Goal: Use online tool/utility: Utilize a website feature to perform a specific function

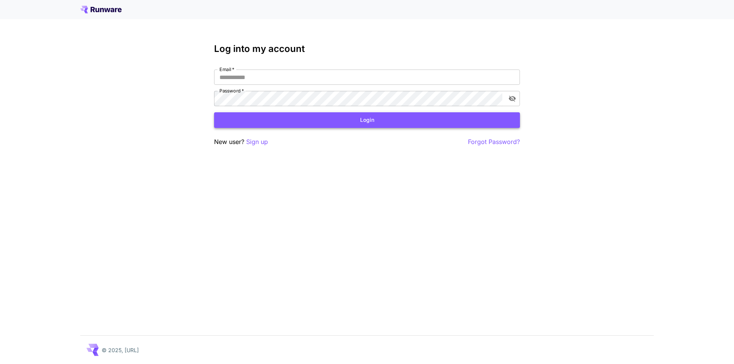
type input "**********"
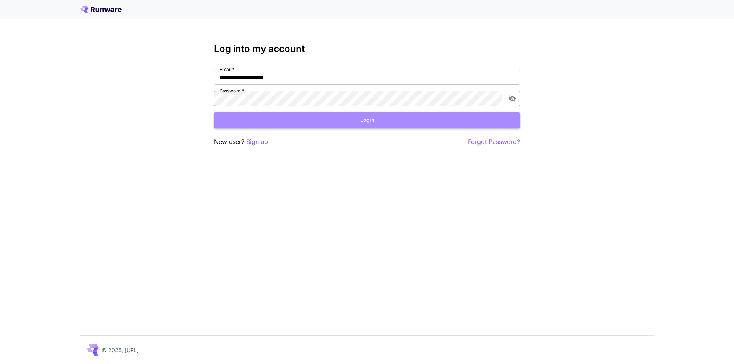
click at [250, 123] on button "Login" at bounding box center [367, 120] width 306 height 16
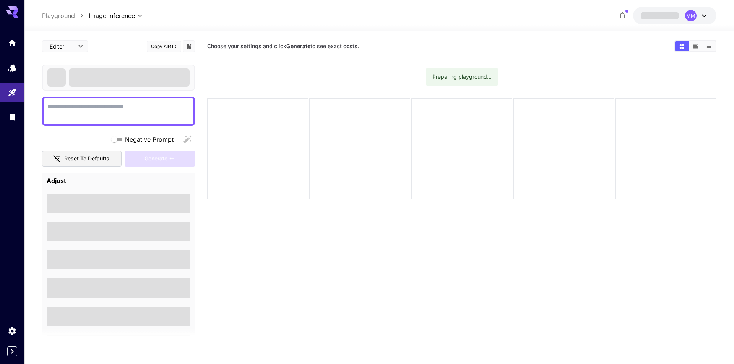
type textarea "**********"
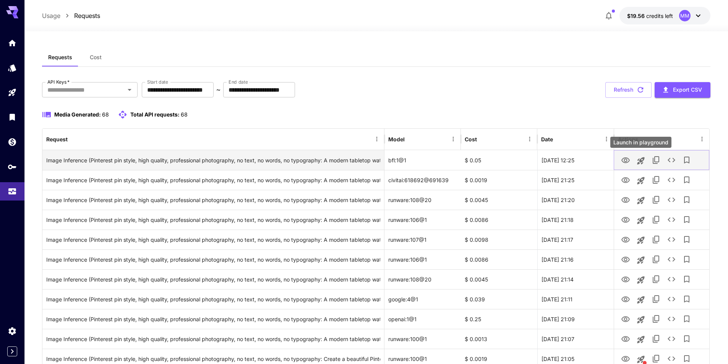
click at [641, 158] on icon "Launch in playground" at bounding box center [641, 160] width 9 height 9
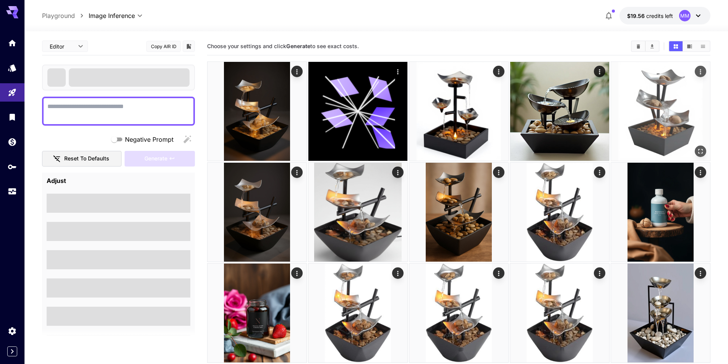
type textarea "**********"
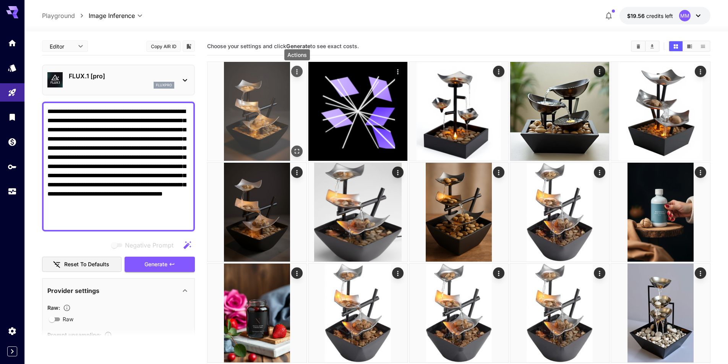
click at [296, 73] on icon "Actions" at bounding box center [297, 72] width 8 height 8
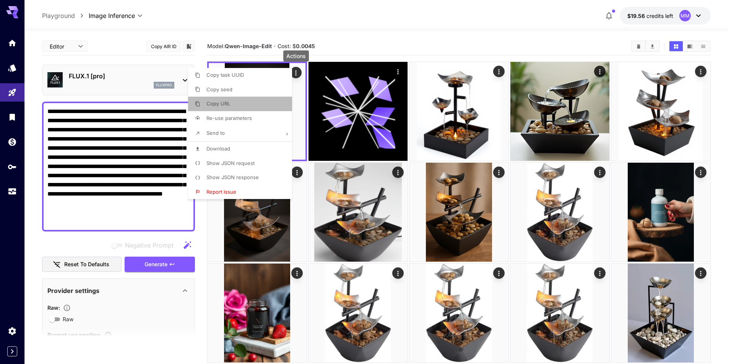
click at [250, 106] on li "Copy URL" at bounding box center [242, 104] width 109 height 15
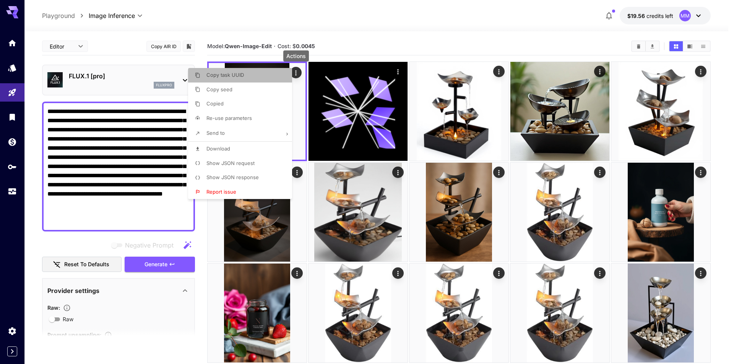
click at [247, 73] on li "Copy task UUID" at bounding box center [242, 75] width 109 height 15
click at [386, 38] on div at bounding box center [367, 182] width 734 height 364
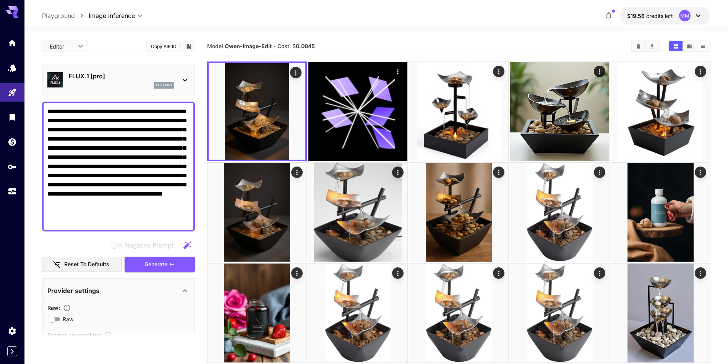
click at [147, 79] on p "FLUX.1 [pro]" at bounding box center [122, 75] width 106 height 9
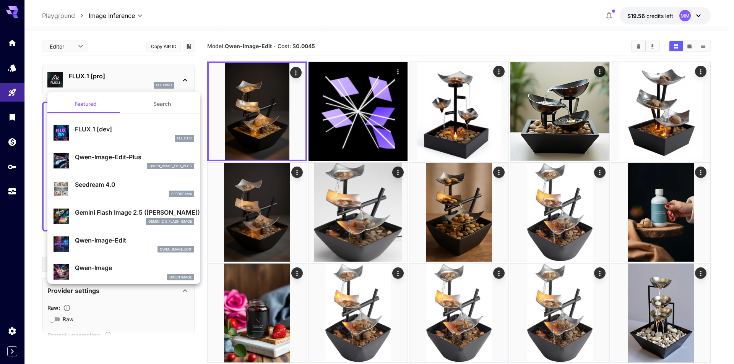
click at [147, 79] on div at bounding box center [367, 182] width 734 height 364
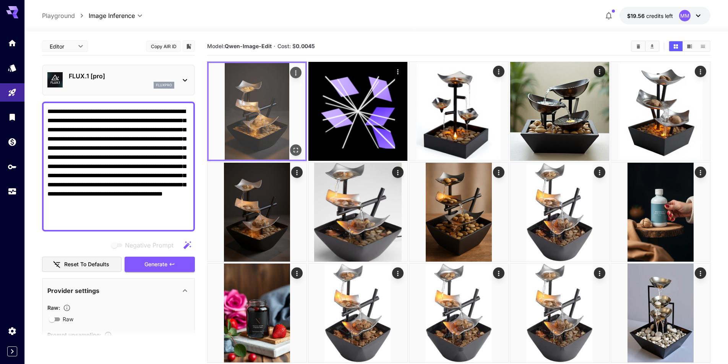
click at [303, 68] on img at bounding box center [257, 111] width 97 height 97
click at [288, 73] on img at bounding box center [257, 111] width 97 height 97
click at [291, 73] on button "Actions" at bounding box center [295, 72] width 11 height 11
click at [299, 71] on icon "Actions" at bounding box center [296, 73] width 8 height 8
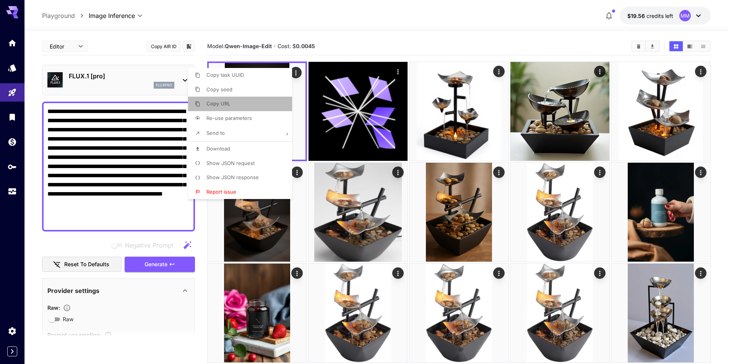
click at [259, 104] on li "Copy URL" at bounding box center [242, 104] width 109 height 15
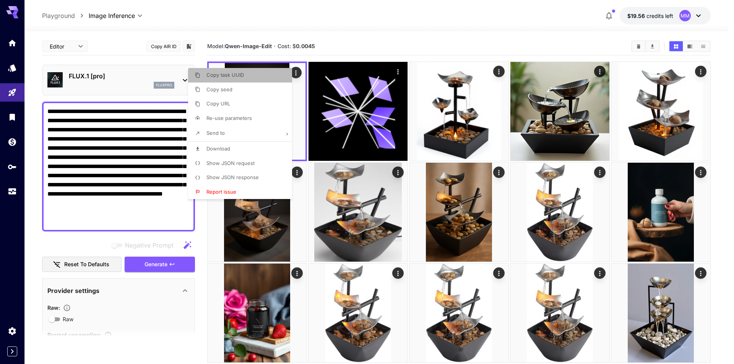
click at [262, 73] on li "Copy task UUID" at bounding box center [242, 75] width 109 height 15
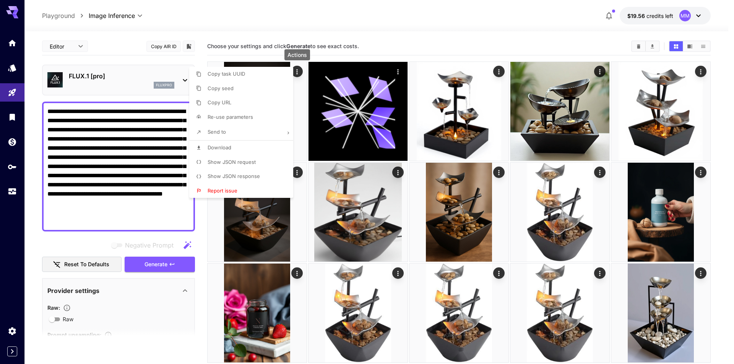
click at [208, 84] on li "Copy seed" at bounding box center [243, 88] width 109 height 15
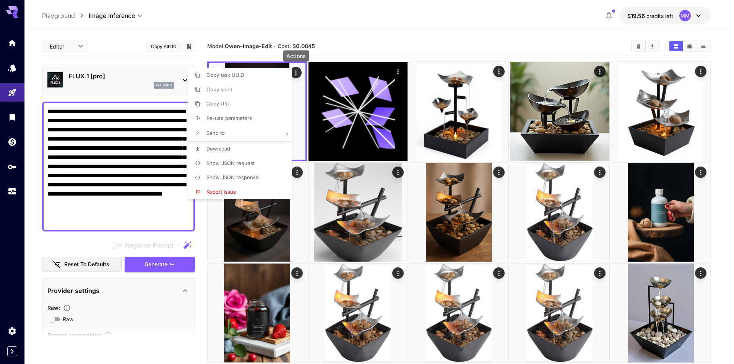
click at [266, 29] on div at bounding box center [367, 182] width 734 height 364
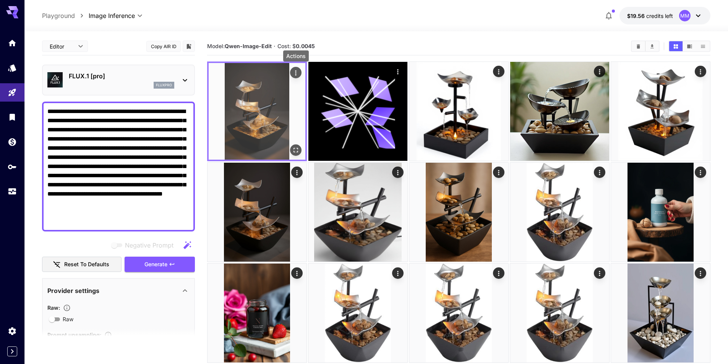
click at [294, 71] on icon "Actions" at bounding box center [296, 73] width 8 height 8
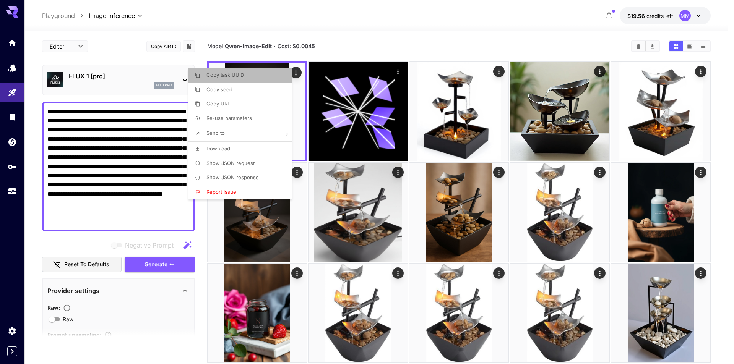
click at [250, 72] on li "Copy task UUID" at bounding box center [242, 75] width 109 height 15
click at [212, 288] on div at bounding box center [367, 182] width 734 height 364
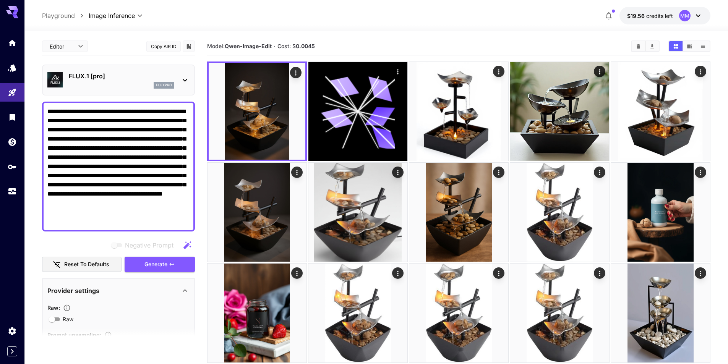
click at [141, 80] on p "FLUX.1 [pro]" at bounding box center [122, 75] width 106 height 9
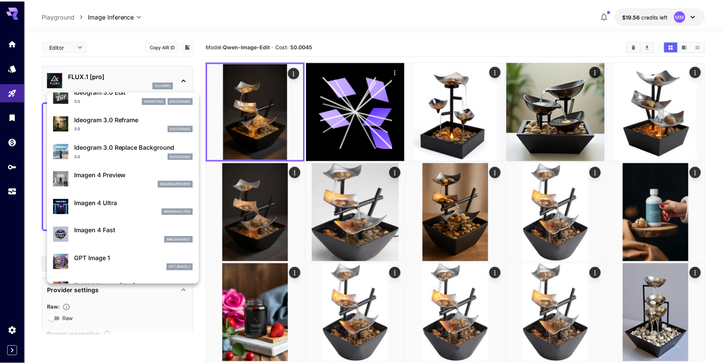
scroll to position [383, 0]
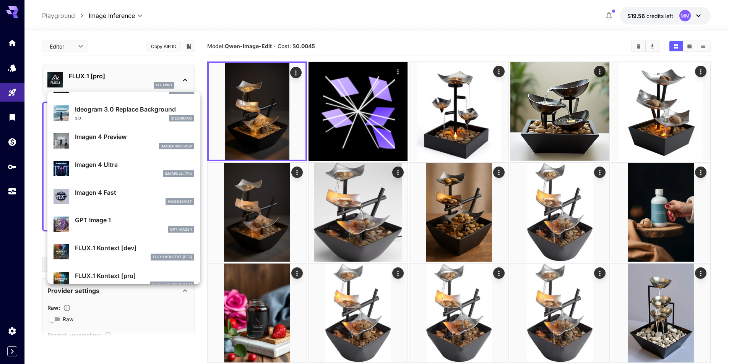
click at [214, 321] on div at bounding box center [367, 182] width 734 height 364
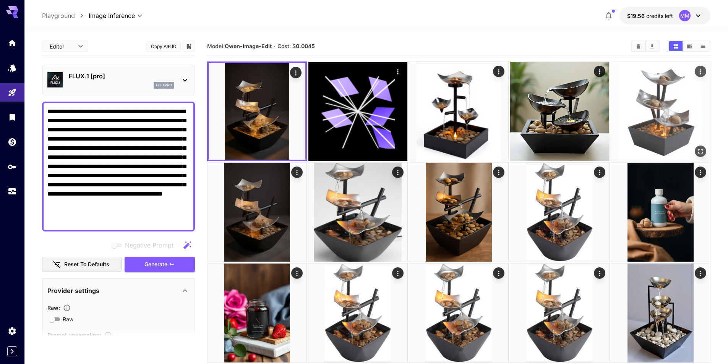
click at [664, 128] on img at bounding box center [660, 111] width 99 height 99
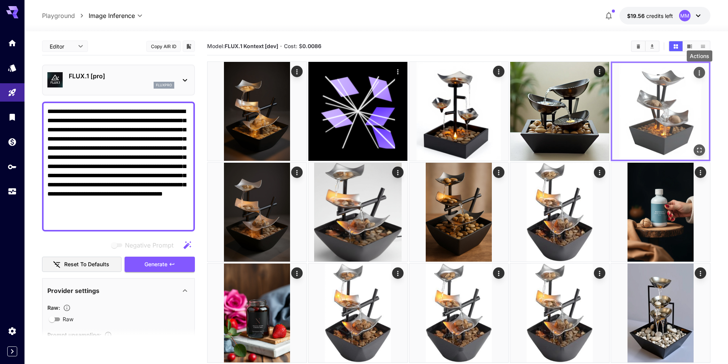
click at [701, 73] on icon "Actions" at bounding box center [700, 73] width 8 height 8
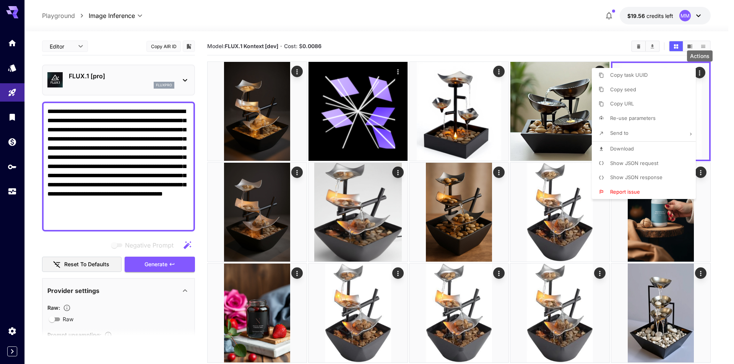
click at [664, 121] on li "Re-use parameters" at bounding box center [646, 118] width 109 height 15
type input "*"
type input "***"
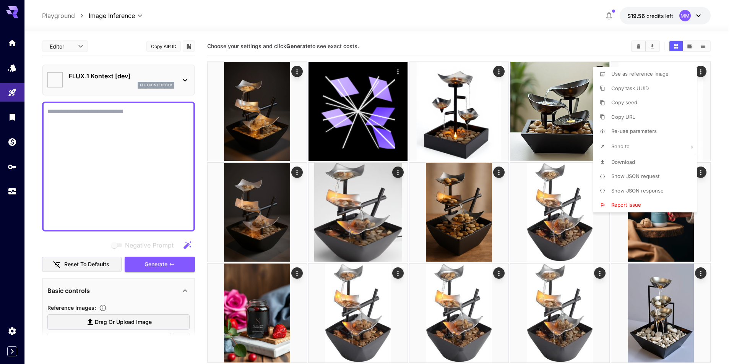
type textarea "**********"
type input "**********"
type input "**"
type input "***"
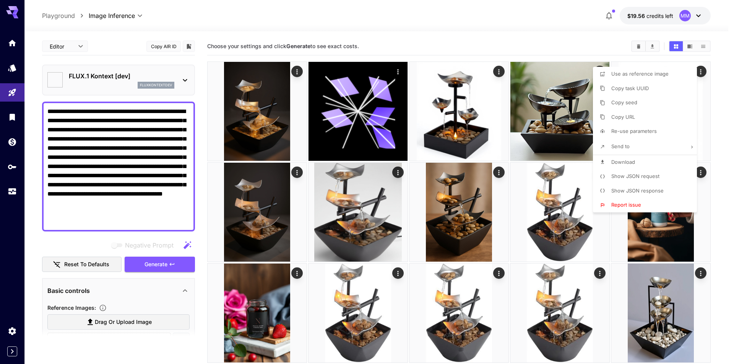
type input "****"
type input "*******"
click at [546, 85] on div at bounding box center [367, 182] width 734 height 364
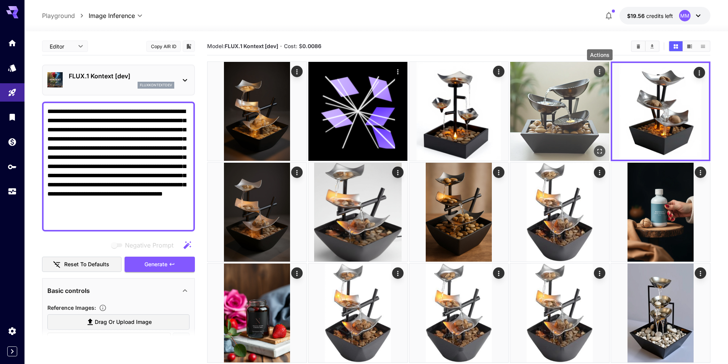
click at [598, 67] on button "Actions" at bounding box center [599, 71] width 11 height 11
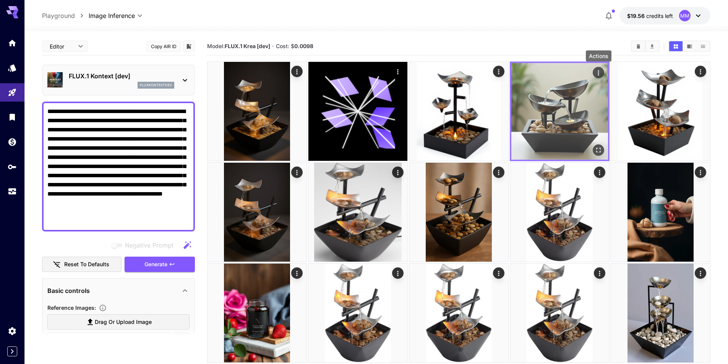
click at [599, 74] on icon "Actions" at bounding box center [599, 73] width 8 height 8
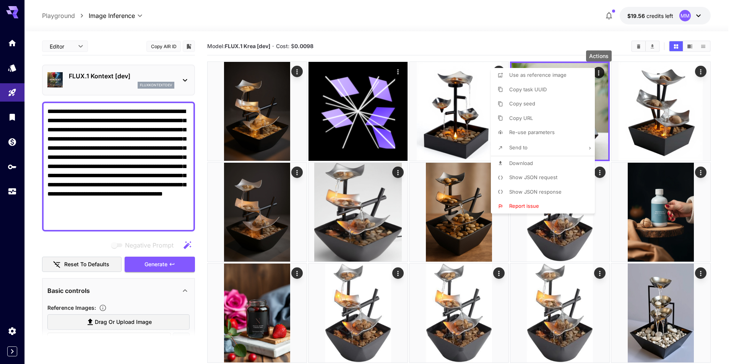
click at [725, 256] on div at bounding box center [367, 182] width 734 height 364
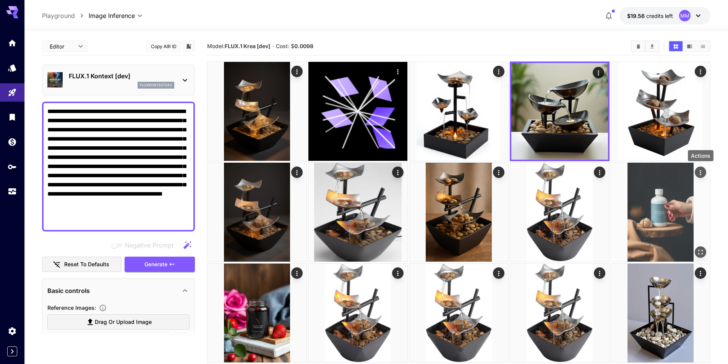
click at [701, 167] on button "Actions" at bounding box center [700, 172] width 11 height 11
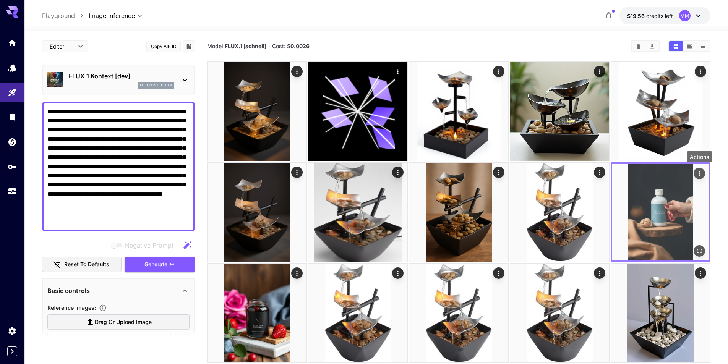
click at [702, 174] on icon "Actions" at bounding box center [700, 174] width 8 height 8
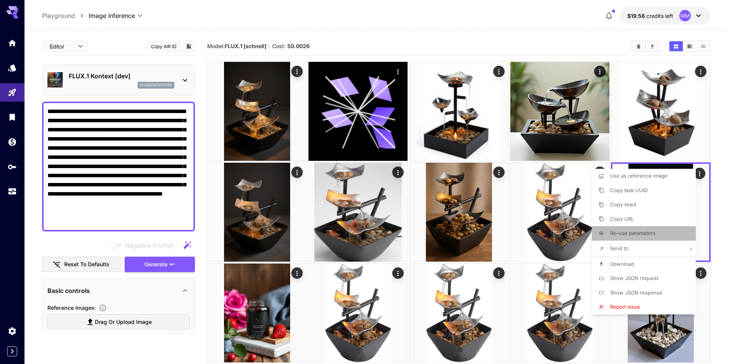
click at [651, 236] on span "Re-use parameters" at bounding box center [632, 233] width 45 height 6
type input "*"
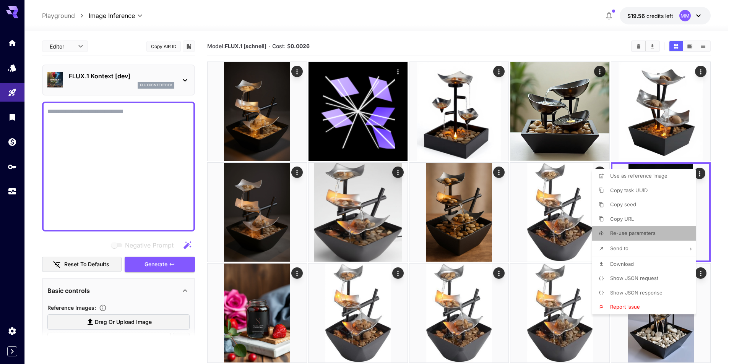
type textarea "**********"
type input "******"
type input "*"
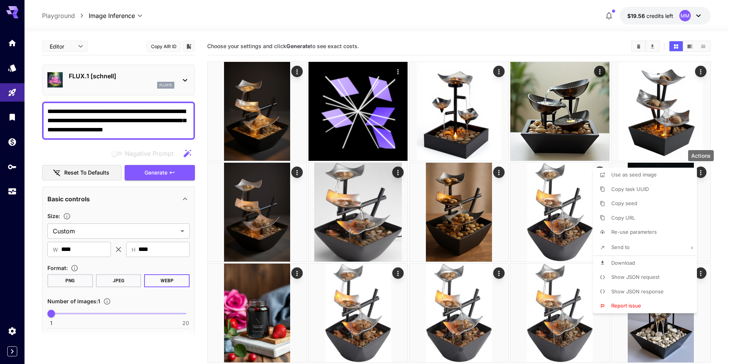
click at [116, 211] on div at bounding box center [367, 182] width 734 height 364
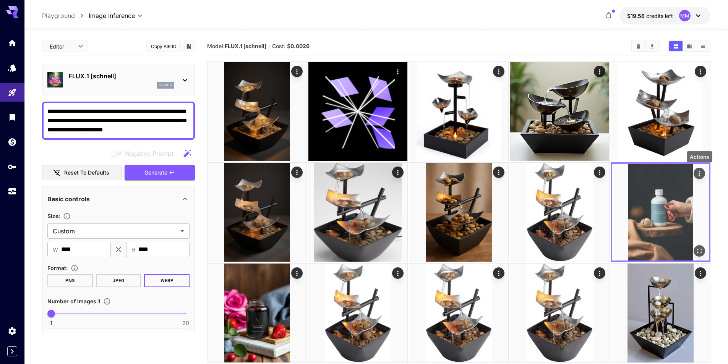
click at [699, 175] on icon "Actions" at bounding box center [700, 174] width 8 height 8
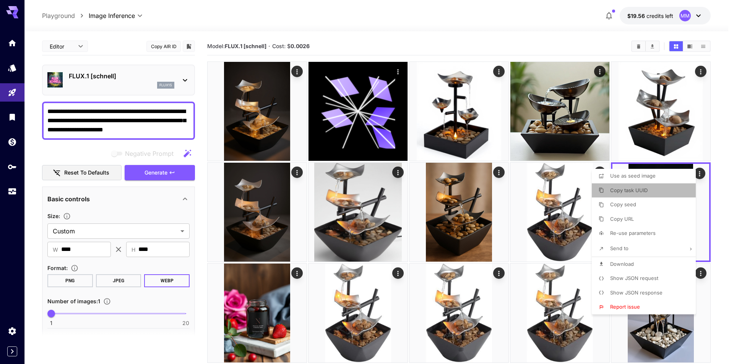
click at [662, 195] on li "Copy task UUID" at bounding box center [646, 191] width 109 height 15
click at [19, 194] on div at bounding box center [367, 182] width 734 height 364
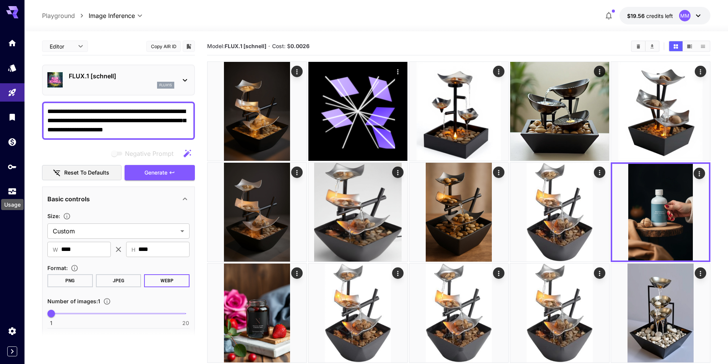
click at [10, 193] on icon "Usage" at bounding box center [12, 189] width 9 height 9
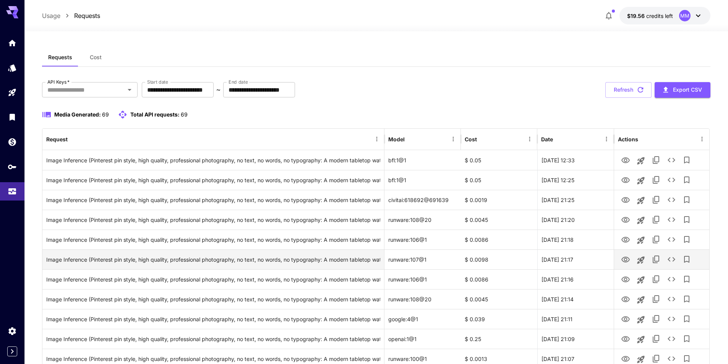
scroll to position [76, 0]
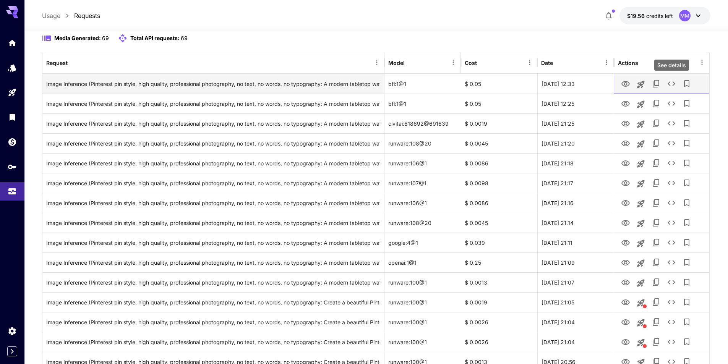
click at [672, 91] on button "See details" at bounding box center [671, 83] width 15 height 15
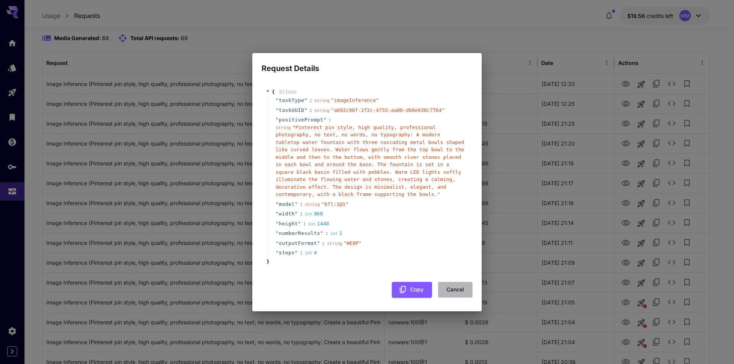
click at [458, 288] on button "Cancel" at bounding box center [455, 290] width 34 height 16
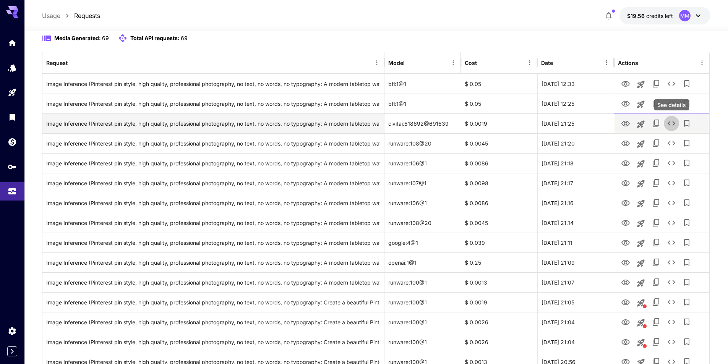
click at [671, 122] on icon "See details" at bounding box center [671, 123] width 9 height 9
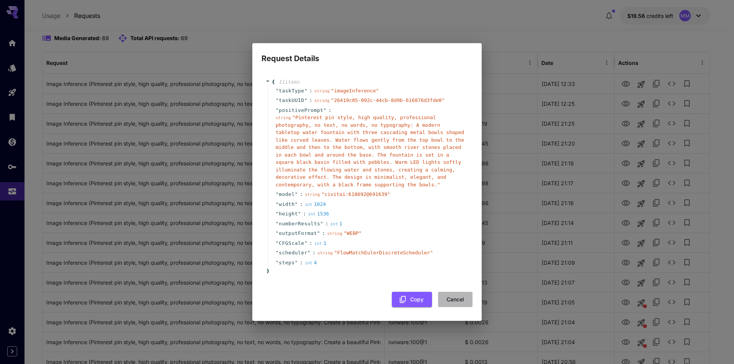
click at [456, 299] on button "Cancel" at bounding box center [455, 300] width 34 height 16
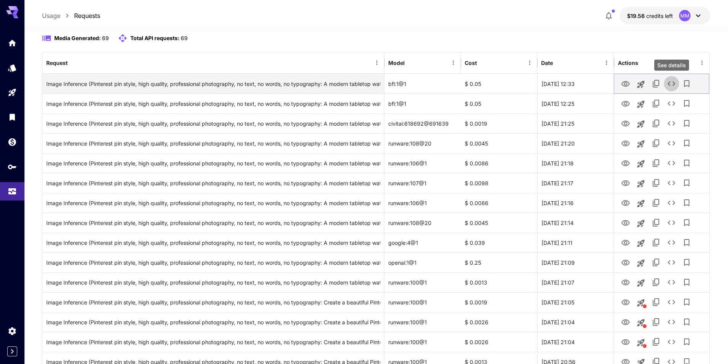
click at [672, 84] on icon "See details" at bounding box center [671, 83] width 9 height 9
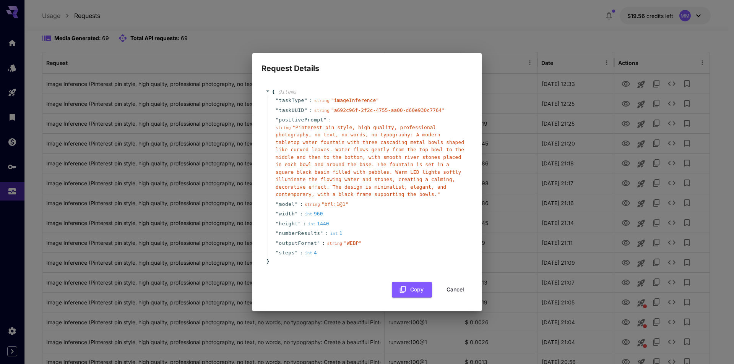
click at [458, 288] on button "Cancel" at bounding box center [455, 290] width 34 height 16
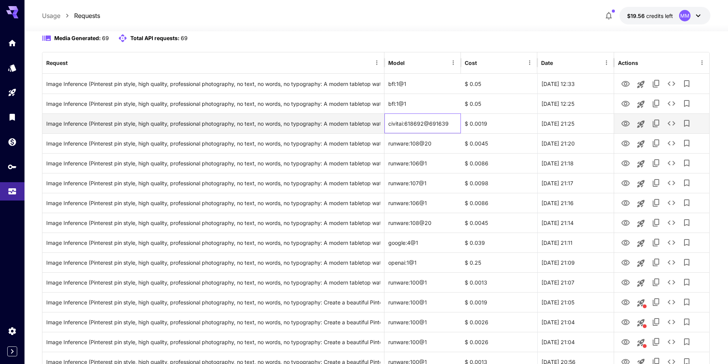
click at [447, 126] on div "civitai:618692@691639" at bounding box center [423, 124] width 76 height 20
click at [637, 124] on icon "Launch in playground" at bounding box center [641, 124] width 9 height 9
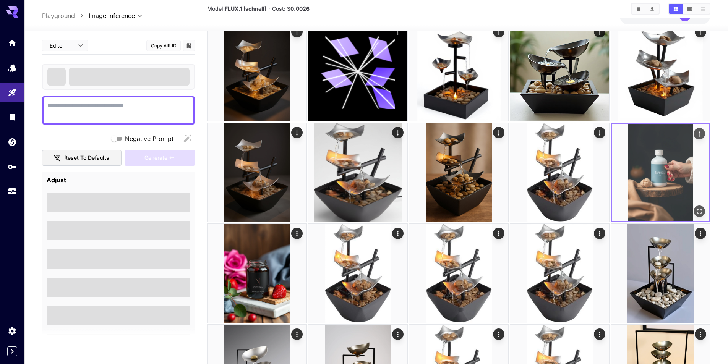
type textarea "**********"
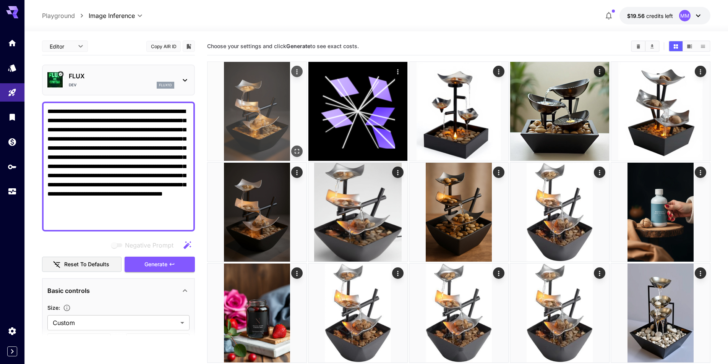
click at [286, 109] on img at bounding box center [257, 111] width 99 height 99
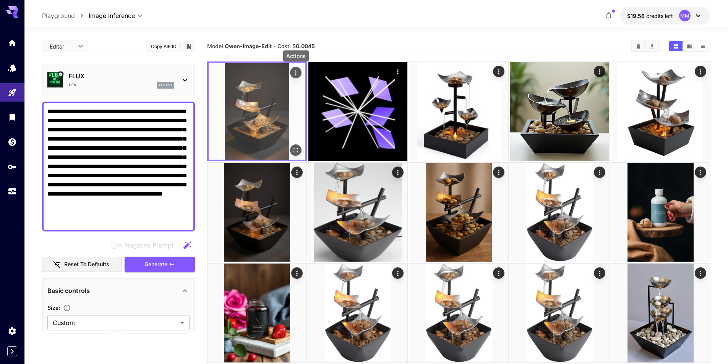
click at [297, 73] on icon "Actions" at bounding box center [296, 73] width 8 height 8
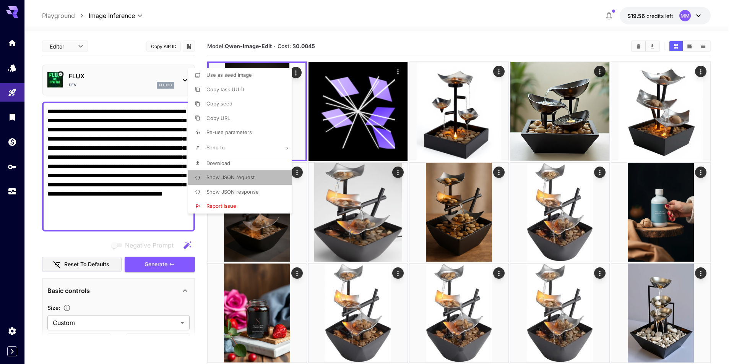
click at [273, 176] on li "Show JSON request" at bounding box center [242, 178] width 109 height 15
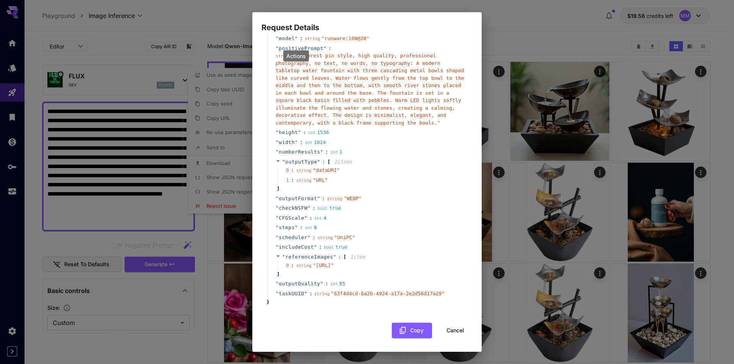
scroll to position [46, 0]
click at [410, 329] on button "Copy" at bounding box center [412, 331] width 40 height 16
click at [450, 329] on button "Cancel" at bounding box center [455, 331] width 34 height 16
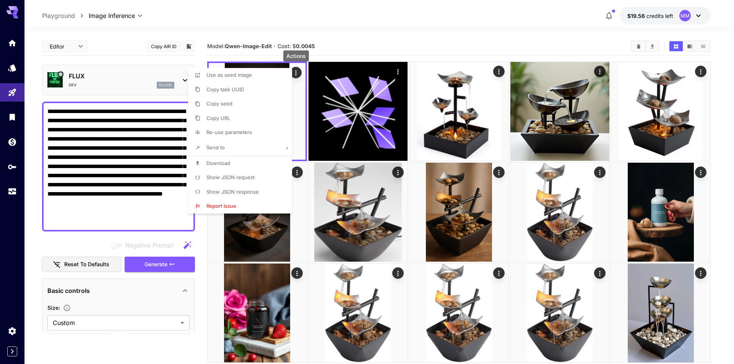
click at [220, 41] on div at bounding box center [367, 182] width 734 height 364
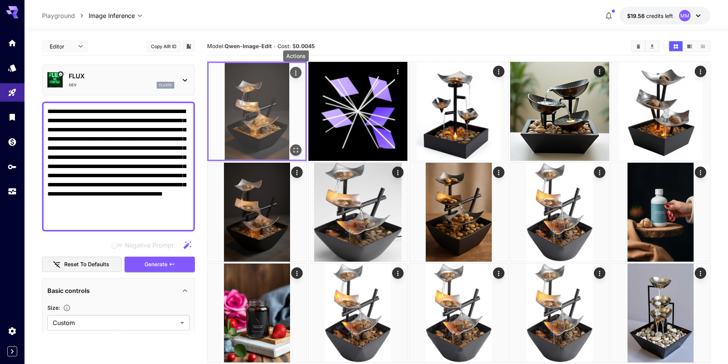
click at [292, 70] on icon "Actions" at bounding box center [296, 73] width 8 height 8
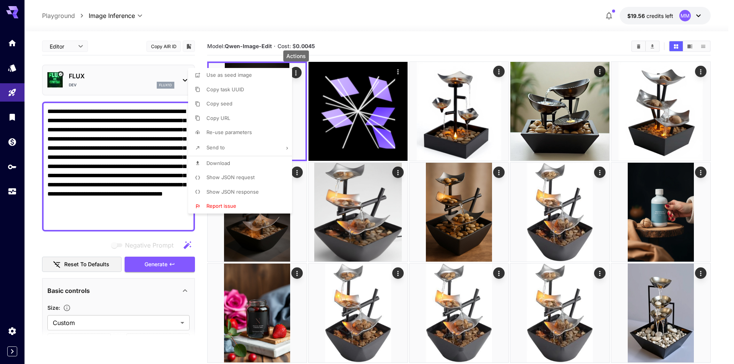
click at [365, 40] on div at bounding box center [367, 182] width 734 height 364
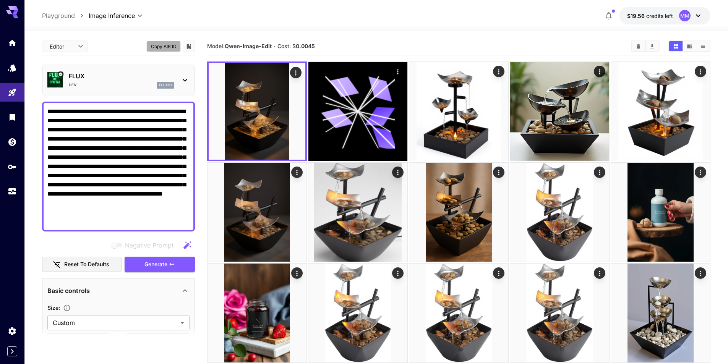
click at [167, 48] on button "Copy AIR ID" at bounding box center [163, 46] width 34 height 11
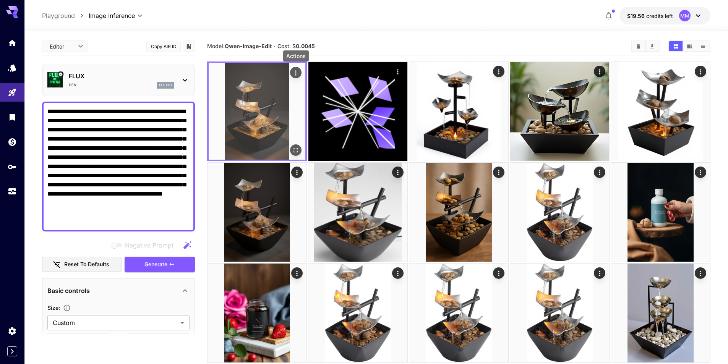
click at [298, 75] on icon "Actions" at bounding box center [296, 73] width 8 height 8
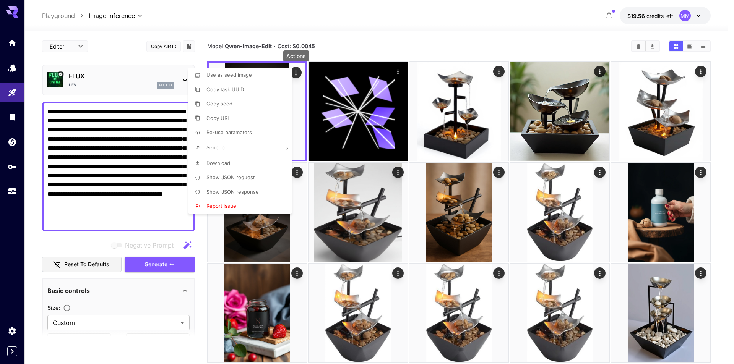
click at [258, 131] on li "Re-use parameters" at bounding box center [242, 132] width 109 height 15
type input "*********"
type input "*"
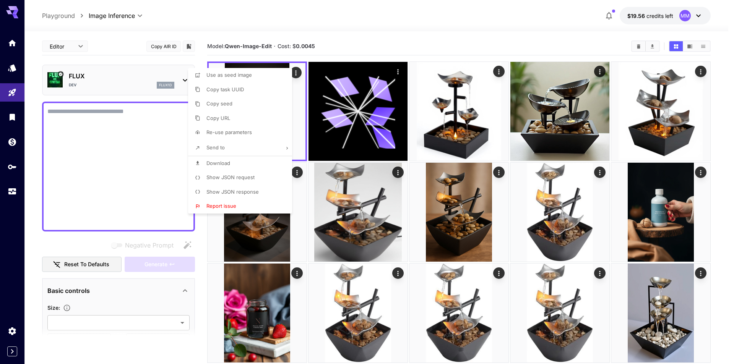
type textarea "**********"
type input "******"
type input "****"
type input "*"
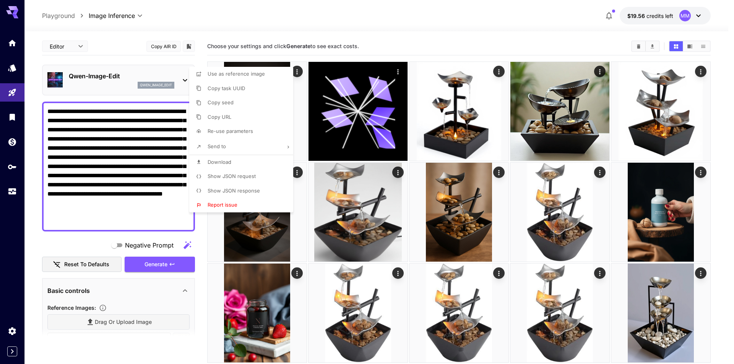
click at [421, 54] on div at bounding box center [367, 182] width 734 height 364
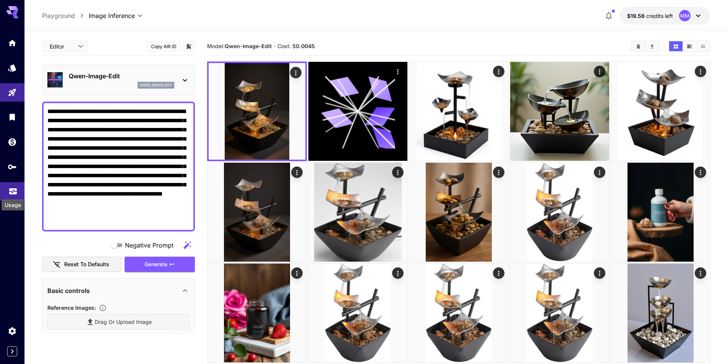
click at [17, 192] on icon "Usage" at bounding box center [12, 189] width 9 height 9
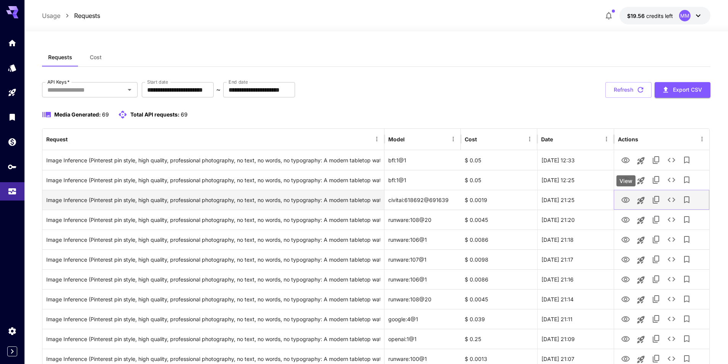
click at [624, 202] on icon "View" at bounding box center [626, 200] width 8 height 6
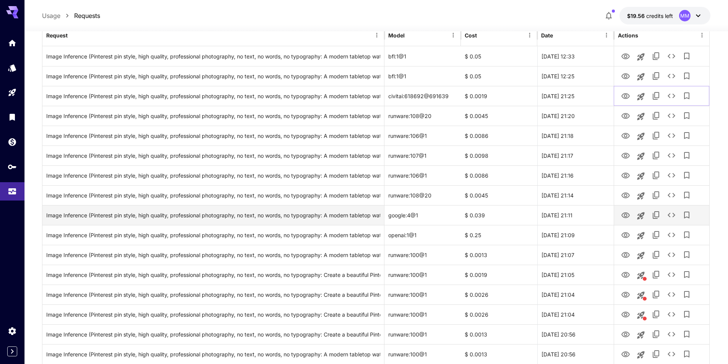
scroll to position [115, 0]
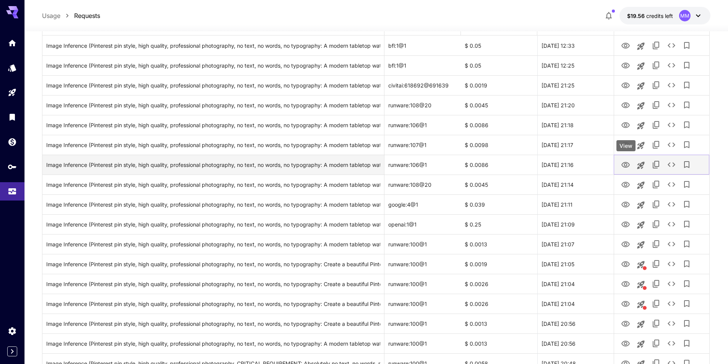
click at [625, 165] on icon "View" at bounding box center [626, 165] width 8 height 6
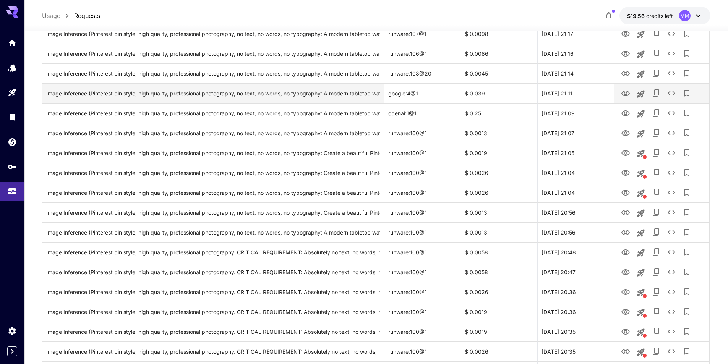
scroll to position [229, 0]
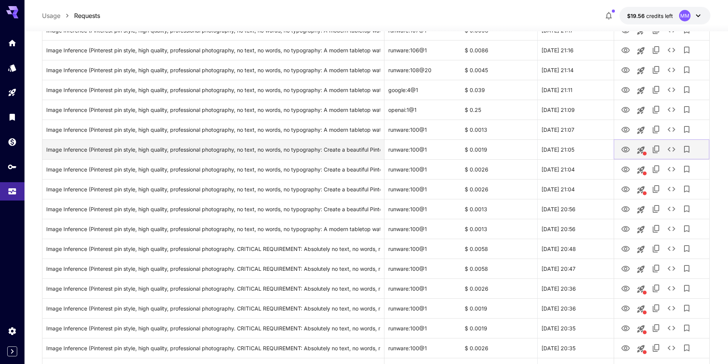
click at [624, 150] on icon "View" at bounding box center [625, 149] width 9 height 9
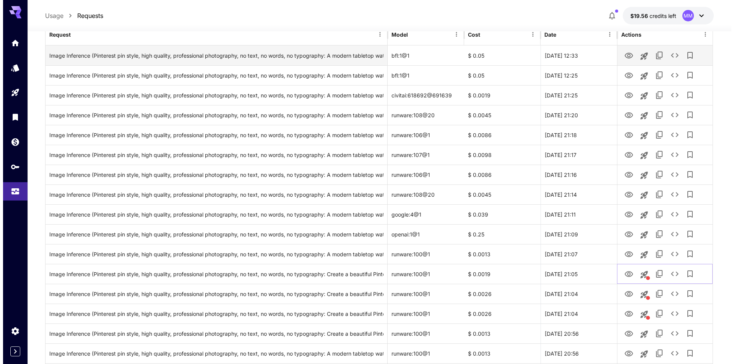
scroll to position [0, 0]
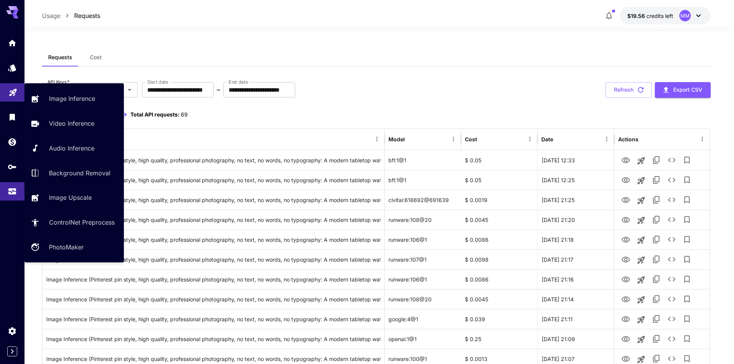
click at [7, 90] on link at bounding box center [12, 92] width 24 height 19
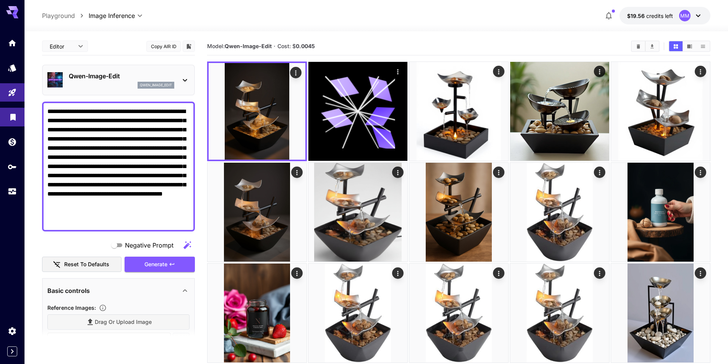
click at [11, 125] on link at bounding box center [12, 117] width 24 height 19
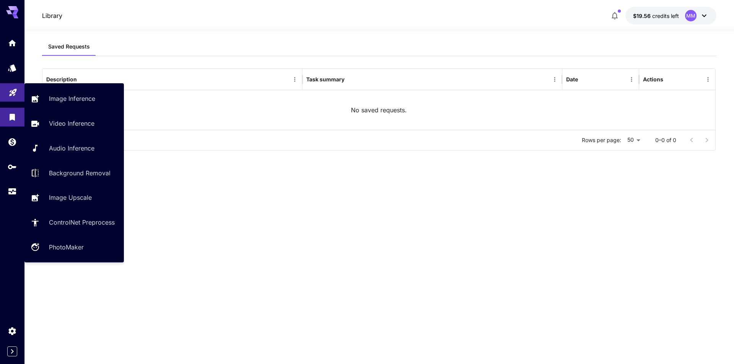
click at [10, 91] on icon "Playground" at bounding box center [12, 90] width 9 height 9
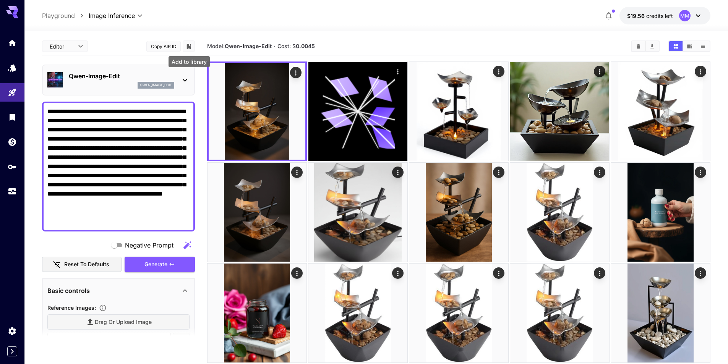
click at [191, 49] on icon "Add to library" at bounding box center [189, 46] width 5 height 5
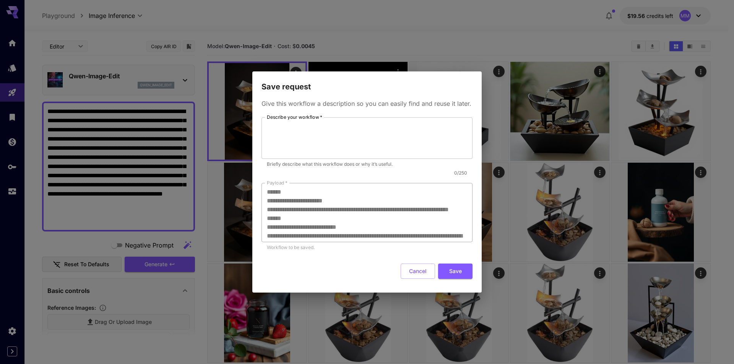
scroll to position [167, 0]
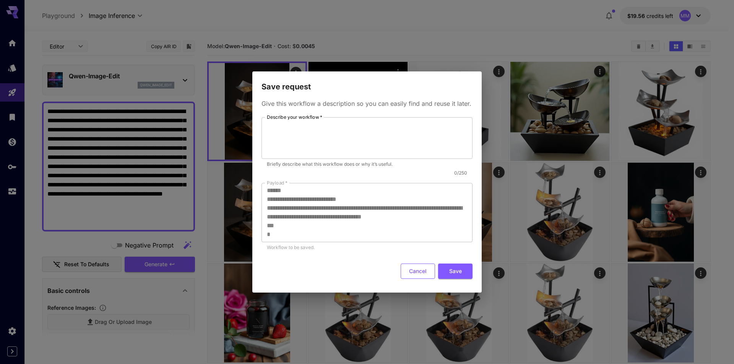
click at [421, 271] on button "Cancel" at bounding box center [418, 272] width 34 height 16
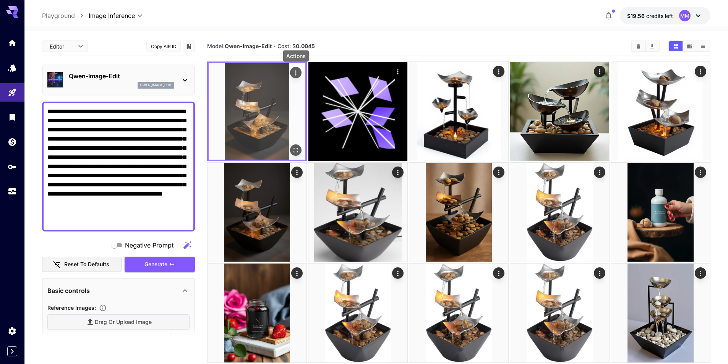
click at [297, 74] on icon "Actions" at bounding box center [296, 73] width 8 height 8
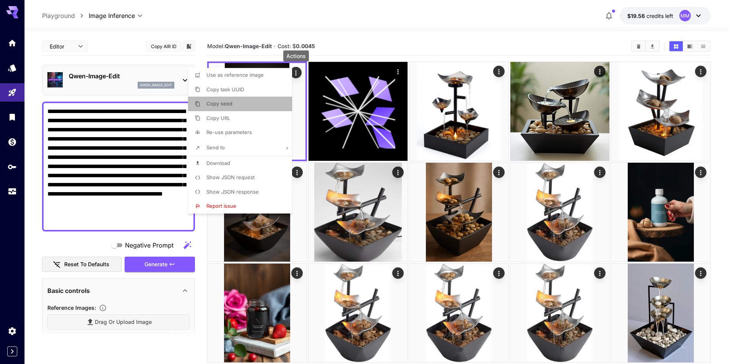
click at [257, 102] on li "Copy seed" at bounding box center [242, 104] width 109 height 15
click at [247, 116] on li "Copy URL" at bounding box center [242, 118] width 109 height 15
click at [258, 174] on li "Show JSON request" at bounding box center [242, 178] width 109 height 15
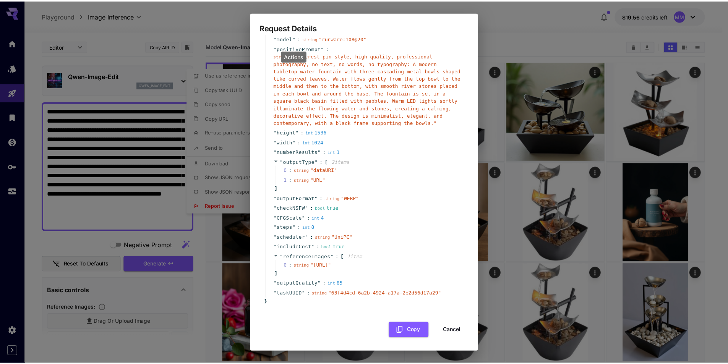
scroll to position [46, 0]
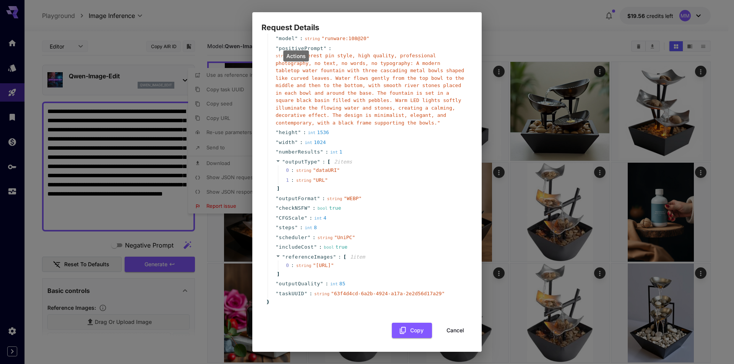
click at [451, 333] on button "Cancel" at bounding box center [455, 331] width 34 height 16
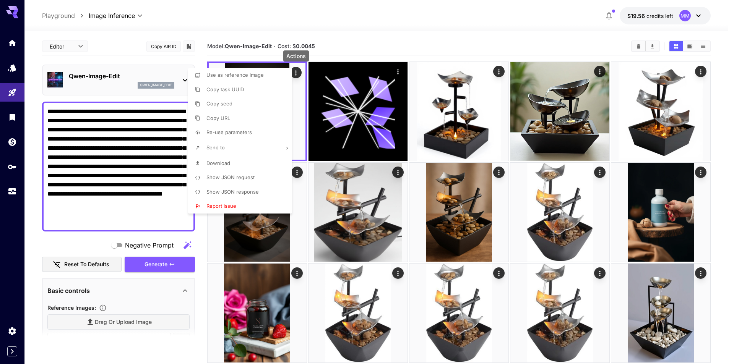
click at [349, 45] on div at bounding box center [367, 182] width 734 height 364
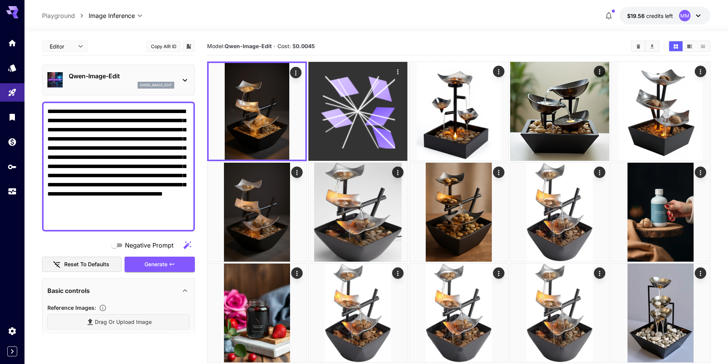
click at [332, 103] on icon at bounding box center [358, 111] width 74 height 74
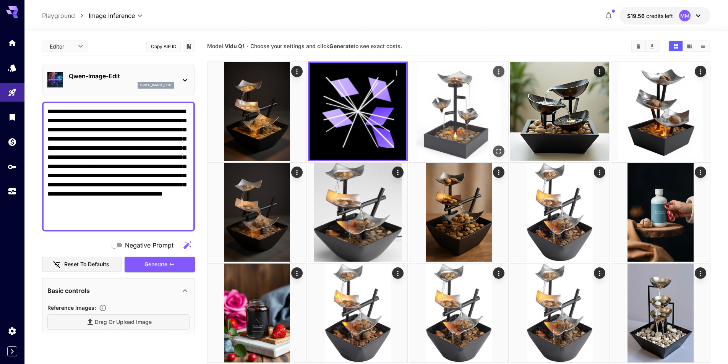
click at [465, 123] on img at bounding box center [458, 111] width 99 height 99
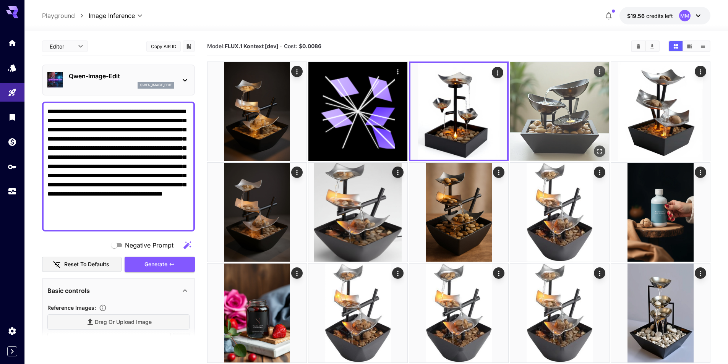
click at [546, 108] on img at bounding box center [559, 111] width 99 height 99
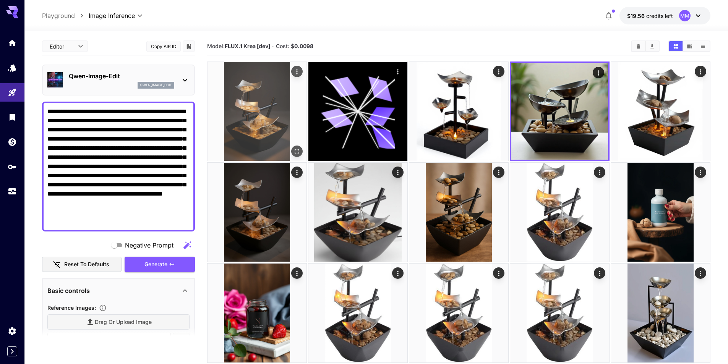
click at [268, 140] on img at bounding box center [257, 111] width 99 height 99
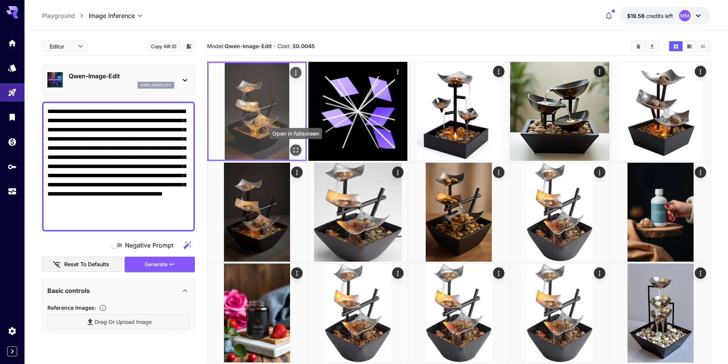
click at [299, 149] on icon "Open in fullscreen" at bounding box center [296, 150] width 8 height 8
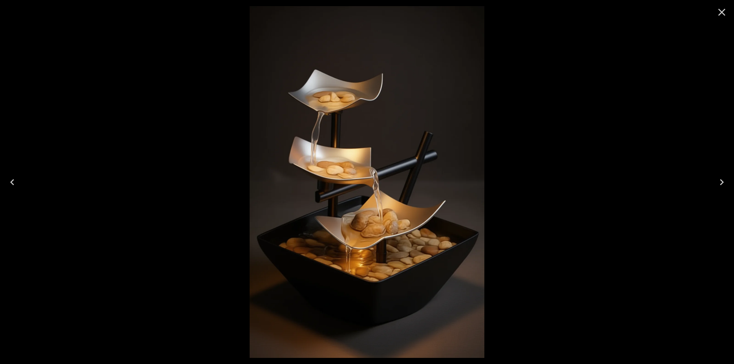
click at [727, 11] on icon "Close" at bounding box center [722, 12] width 12 height 12
